Goal: Task Accomplishment & Management: Complete application form

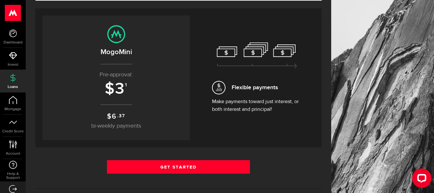
scroll to position [64, 0]
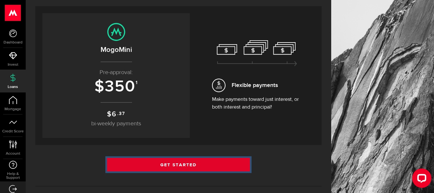
click at [189, 161] on link "Get Started" at bounding box center [178, 165] width 143 height 14
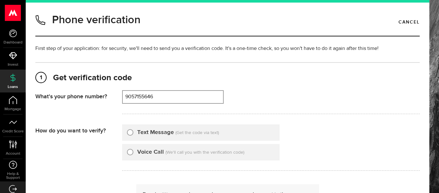
type input "9057155646"
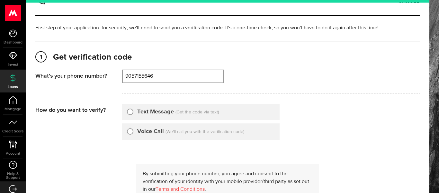
scroll to position [32, 0]
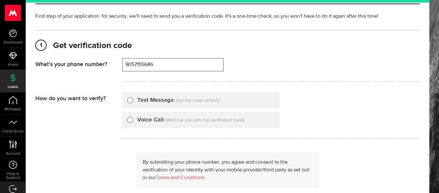
click at [149, 104] on label "Text Message" at bounding box center [155, 100] width 37 height 9
click at [133, 102] on input "Text Message" at bounding box center [130, 99] width 6 height 6
radio input "true"
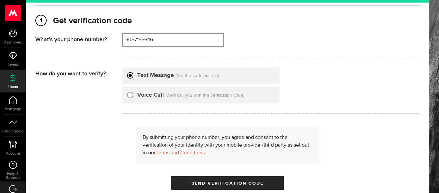
scroll to position [96, 0]
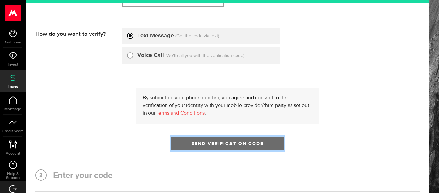
click at [232, 141] on button "Send Verification Code" at bounding box center [227, 143] width 113 height 14
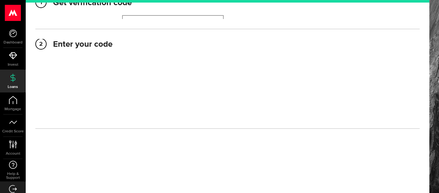
scroll to position [75, 0]
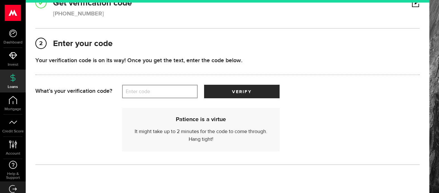
click at [176, 94] on label "Enter code" at bounding box center [160, 91] width 76 height 13
click at [176, 94] on input "Enter code" at bounding box center [160, 92] width 76 height 14
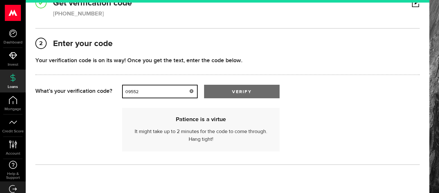
type input "09552"
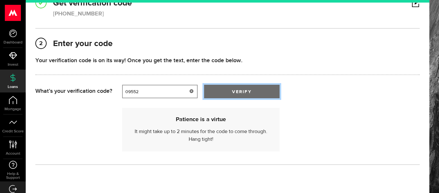
click at [237, 87] on button "verify" at bounding box center [242, 92] width 76 height 14
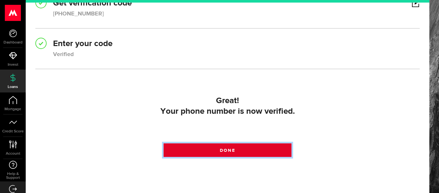
click at [249, 149] on link "Done" at bounding box center [228, 150] width 128 height 14
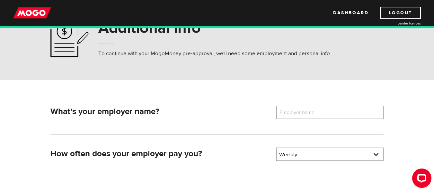
click at [293, 113] on label "Employer name" at bounding box center [302, 112] width 52 height 14
click at [293, 113] on input "Employer name" at bounding box center [330, 112] width 108 height 14
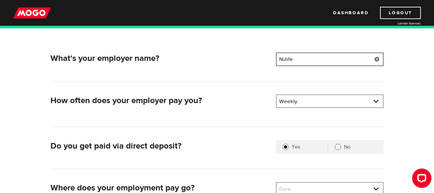
scroll to position [96, 0]
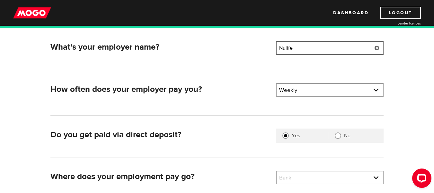
type input "Nulife"
click at [213, 124] on div "What's your employer name? Employer name Please enter your employer's name Nuli…" at bounding box center [217, 138] width 343 height 194
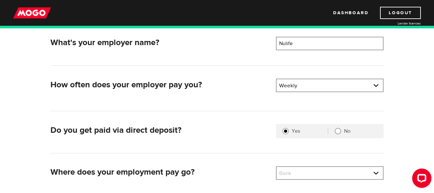
scroll to position [129, 0]
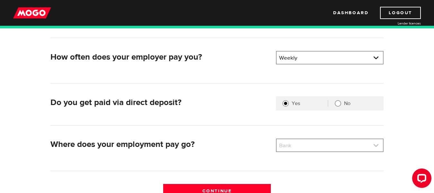
click at [311, 143] on link at bounding box center [330, 145] width 106 height 12
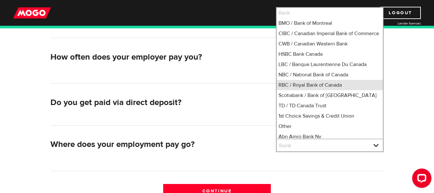
scroll to position [1, 0]
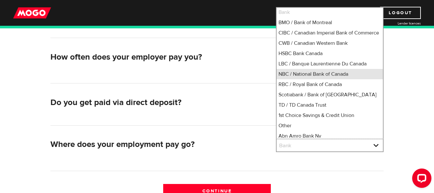
drag, startPoint x: 301, startPoint y: 127, endPoint x: 304, endPoint y: 80, distance: 47.1
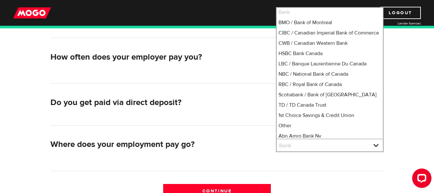
drag, startPoint x: 304, startPoint y: 80, endPoint x: 261, endPoint y: 101, distance: 48.0
click at [243, 101] on h2 "Do you get paid via direct deposit?" at bounding box center [160, 102] width 221 height 10
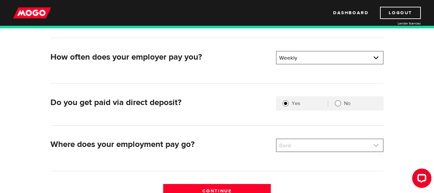
click at [304, 144] on link at bounding box center [330, 145] width 106 height 12
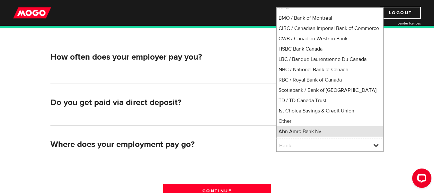
scroll to position [0, 0]
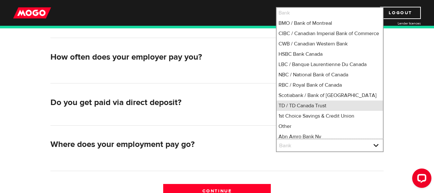
click at [304, 111] on li "TD / TD Canada Trust" at bounding box center [330, 105] width 106 height 10
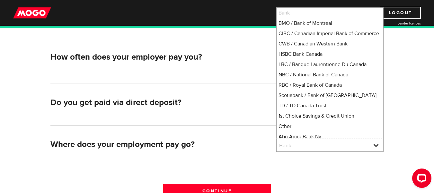
select select "9"
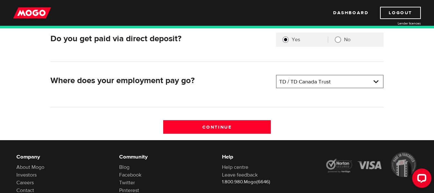
scroll to position [193, 0]
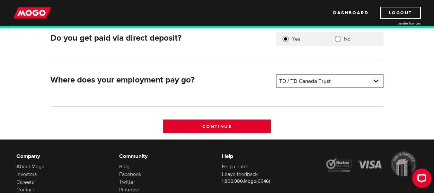
click at [224, 126] on input "Continue" at bounding box center [217, 126] width 108 height 14
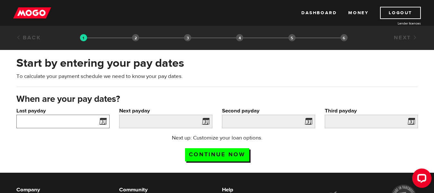
click at [86, 122] on input "Last payday" at bounding box center [62, 121] width 93 height 14
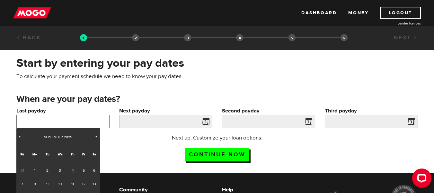
scroll to position [32, 0]
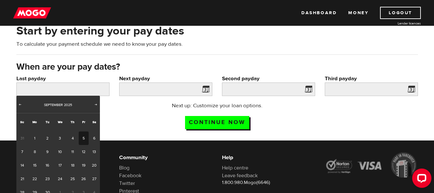
click at [82, 137] on link "5" at bounding box center [84, 138] width 10 height 14
type input "2025/09/05"
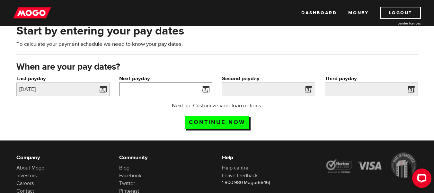
click at [177, 91] on input "Next payday" at bounding box center [165, 89] width 93 height 14
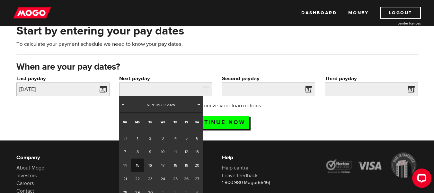
click at [140, 161] on link "15" at bounding box center [137, 165] width 13 height 14
type input "2025/09/15"
type input "2025/9/22"
type input "2025/9/29"
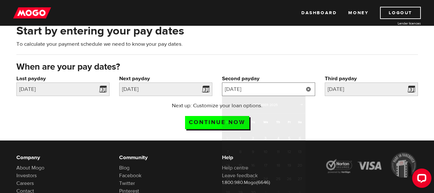
click at [268, 89] on input "2025/9/22" at bounding box center [268, 89] width 93 height 14
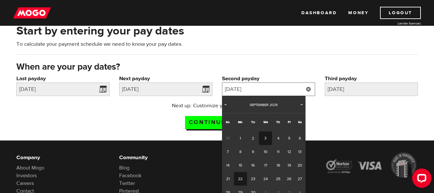
scroll to position [64, 0]
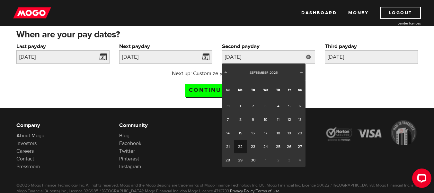
click at [264, 157] on span "1" at bounding box center [265, 160] width 13 height 14
click at [302, 72] on span "Next" at bounding box center [301, 71] width 5 height 5
click at [265, 106] on link "1" at bounding box center [265, 106] width 13 height 14
type input "2025/10/01"
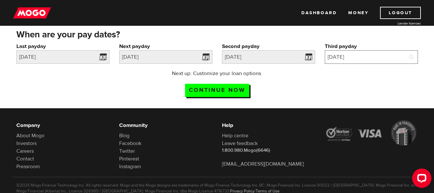
click at [355, 57] on input "2025/9/29" at bounding box center [371, 57] width 93 height 14
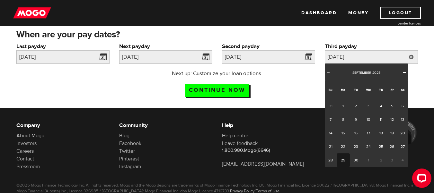
click at [403, 74] on span "Next" at bounding box center [404, 71] width 5 height 5
click at [365, 131] on link "15" at bounding box center [368, 133] width 13 height 14
type input "2025/10/15"
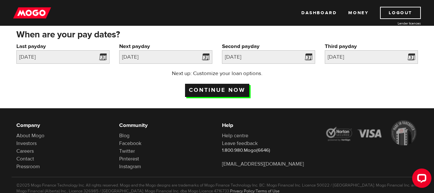
click at [235, 86] on input "Continue now" at bounding box center [217, 90] width 64 height 13
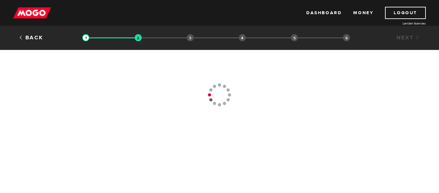
drag, startPoint x: 0, startPoint y: 0, endPoint x: 171, endPoint y: 102, distance: 198.8
click at [171, 102] on div "Back Loan approval Loan select Funding select Bank account information Employme…" at bounding box center [219, 65] width 439 height 131
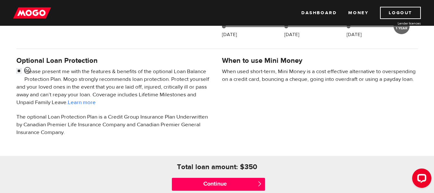
scroll to position [225, 0]
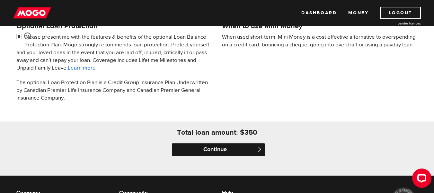
click at [222, 149] on input "Continue" at bounding box center [218, 149] width 93 height 13
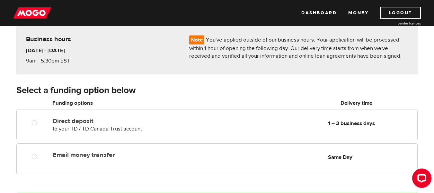
scroll to position [64, 0]
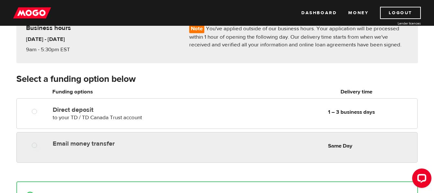
radio input "true"
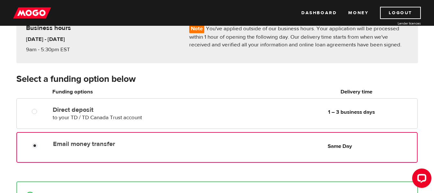
click at [196, 145] on label "Email money transfer" at bounding box center [127, 144] width 148 height 8
click at [40, 145] on input "Email money transfer" at bounding box center [36, 146] width 8 height 8
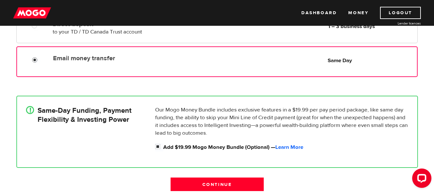
scroll to position [193, 0]
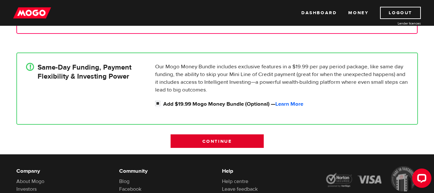
click at [223, 140] on input "Continue" at bounding box center [217, 141] width 93 height 14
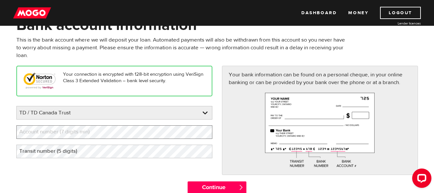
scroll to position [32, 0]
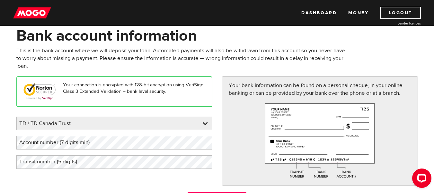
drag, startPoint x: 166, startPoint y: 130, endPoint x: 41, endPoint y: 139, distance: 124.4
click at [41, 139] on label "Account number (7 digits min)" at bounding box center [59, 142] width 86 height 13
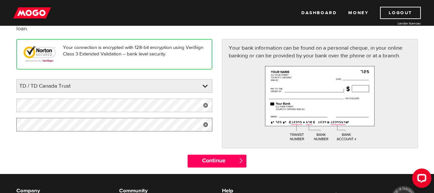
scroll to position [129, 0]
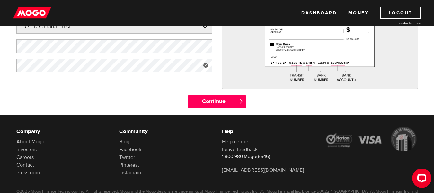
click at [215, 94] on div "Your connection is encrypted with 128-bit encryption using VeriSign Class 3 Ext…" at bounding box center [218, 37] width 412 height 115
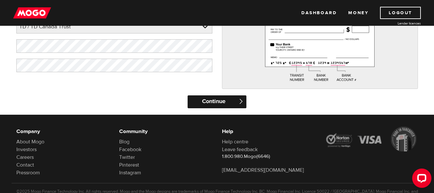
click at [224, 103] on input "Continue" at bounding box center [217, 101] width 59 height 13
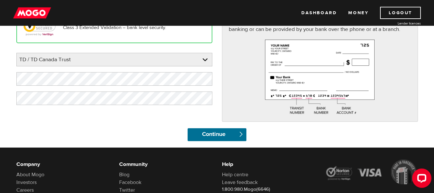
scroll to position [70, 0]
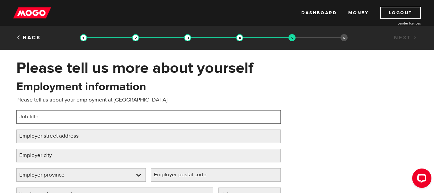
click at [188, 118] on input "Job title" at bounding box center [148, 117] width 265 height 14
type input "Crew Lead"
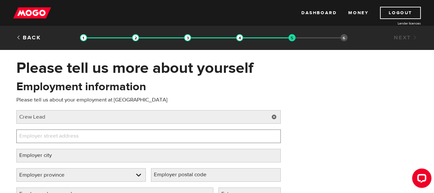
click at [104, 139] on input "Employer street address" at bounding box center [148, 136] width 265 height 14
type input "[STREET_ADDRESS]"
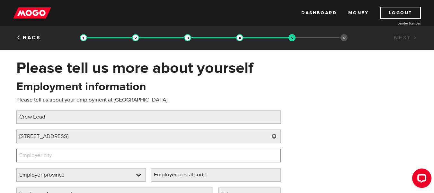
click at [103, 149] on input "Employer city" at bounding box center [148, 156] width 265 height 14
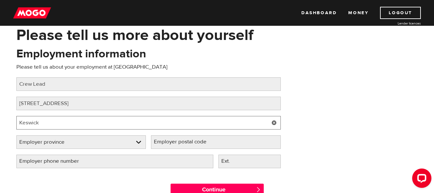
scroll to position [96, 0]
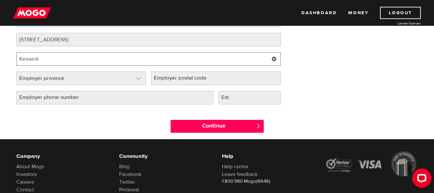
type input "Keswick"
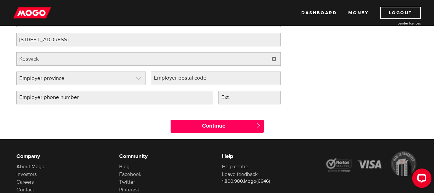
click at [109, 80] on link at bounding box center [81, 78] width 129 height 13
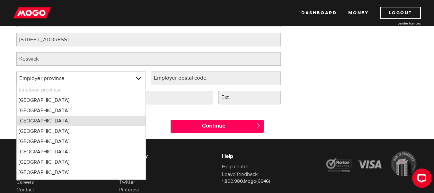
click at [77, 122] on li "Ontario" at bounding box center [81, 120] width 129 height 10
select select "ON"
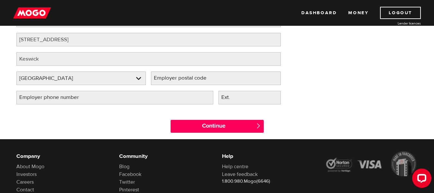
click at [158, 81] on label "Employer postal code" at bounding box center [185, 77] width 69 height 13
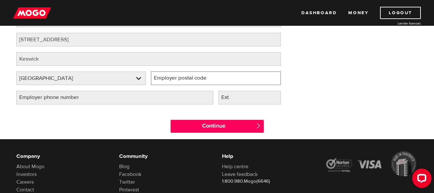
click at [158, 81] on input "Employer postal code" at bounding box center [216, 78] width 130 height 14
type input "L4P 2H6"
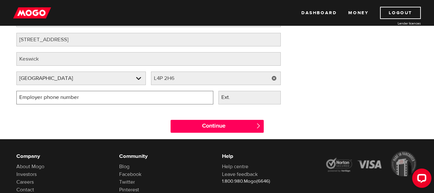
click at [187, 91] on input "Employer phone number" at bounding box center [114, 98] width 197 height 14
type input "(905) 960-7513"
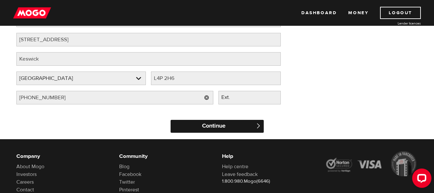
click at [226, 131] on input "Continue" at bounding box center [217, 126] width 93 height 13
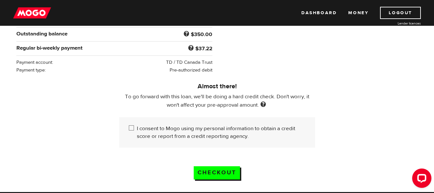
scroll to position [161, 0]
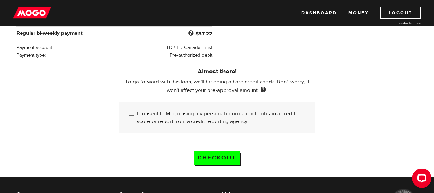
drag, startPoint x: 127, startPoint y: 110, endPoint x: 131, endPoint y: 109, distance: 3.6
click at [128, 110] on div "I consent to Mogo using my personal information to obtain a credit score or rep…" at bounding box center [217, 117] width 196 height 30
click at [136, 110] on input "I consent to Mogo using my personal information to obtain a credit score or rep…" at bounding box center [133, 114] width 8 height 8
checkbox input "true"
click at [213, 151] on input "Checkout" at bounding box center [217, 157] width 46 height 13
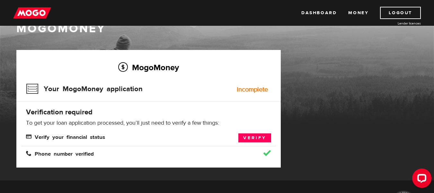
scroll to position [32, 0]
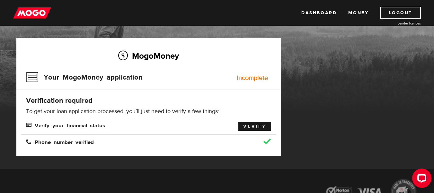
click at [244, 125] on link "Verify" at bounding box center [255, 126] width 33 height 9
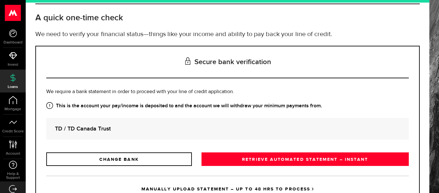
scroll to position [61, 0]
